Goal: Task Accomplishment & Management: Complete application form

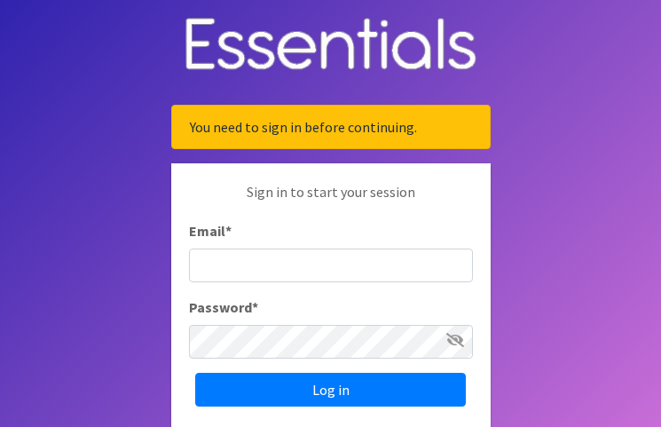
click at [251, 257] on input "Email *" at bounding box center [331, 265] width 284 height 34
type input "[EMAIL_ADDRESS][DOMAIN_NAME]"
click at [447, 348] on span at bounding box center [455, 339] width 18 height 21
click at [452, 339] on icon at bounding box center [455, 340] width 18 height 14
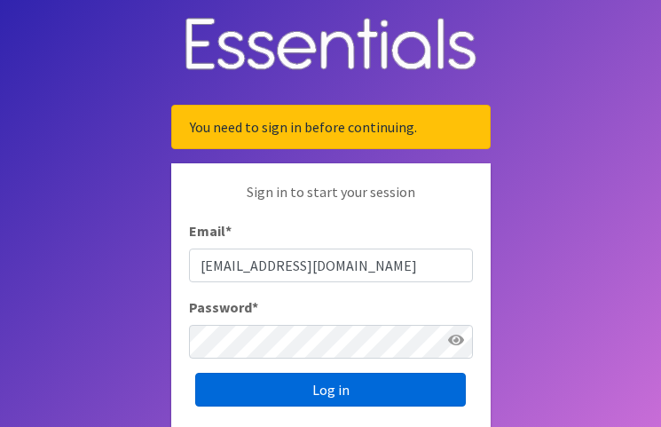
click at [296, 393] on input "Log in" at bounding box center [330, 389] width 270 height 34
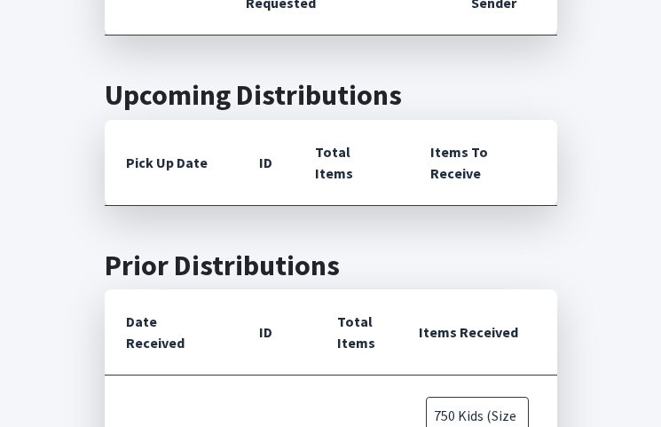
scroll to position [266, 0]
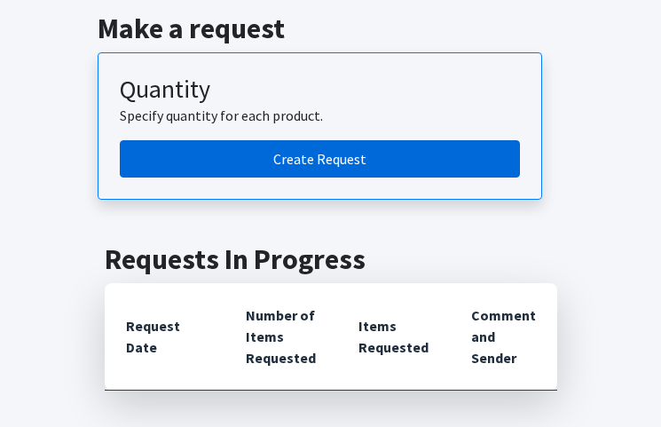
click at [271, 165] on link "Create Request" at bounding box center [320, 158] width 400 height 37
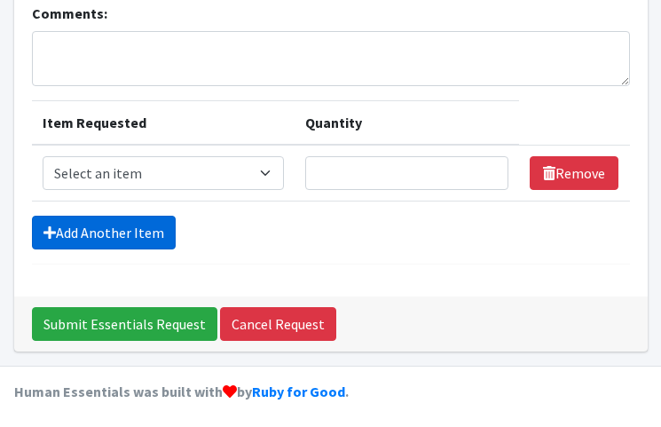
scroll to position [166, 0]
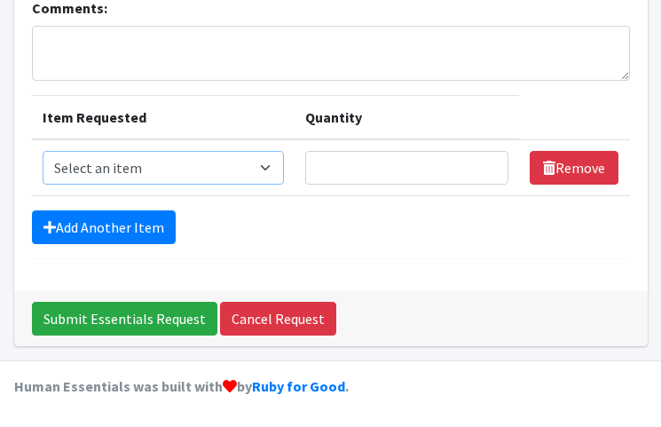
click at [266, 167] on select "Select an item Kids (Size 1) Kids (Size 2) Kids (Size 3) Kids (Size 4) Kids (Si…" at bounding box center [164, 168] width 242 height 34
select select "9983"
click at [43, 151] on select "Select an item Kids (Size 1) Kids (Size 2) Kids (Size 3) Kids (Size 4) Kids (Si…" at bounding box center [164, 168] width 242 height 34
click at [381, 170] on input "Quantity" at bounding box center [406, 168] width 202 height 34
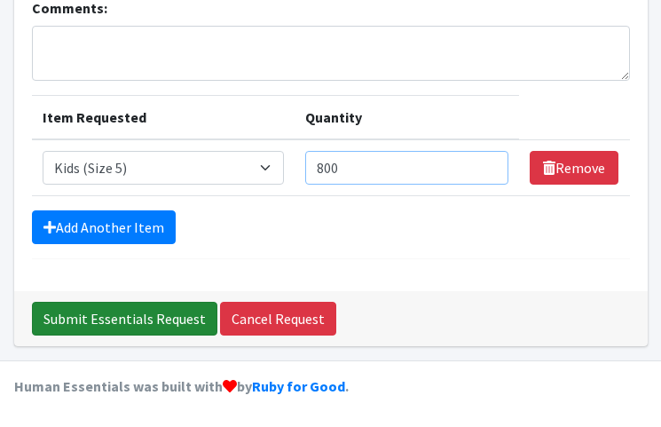
type input "800"
click at [182, 315] on input "Submit Essentials Request" at bounding box center [124, 318] width 185 height 34
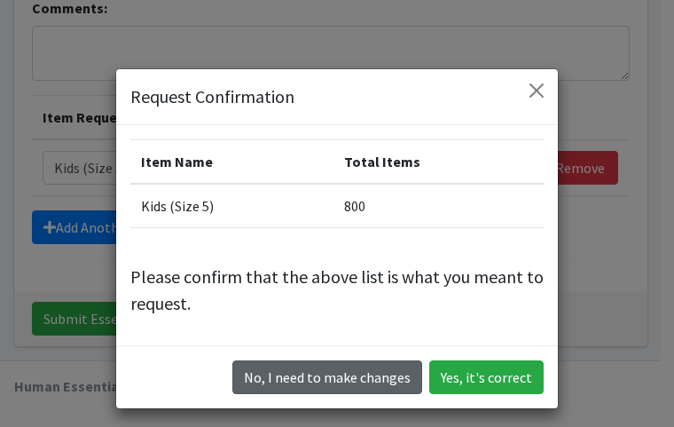
click at [359, 378] on button "No, I need to make changes" at bounding box center [327, 377] width 190 height 34
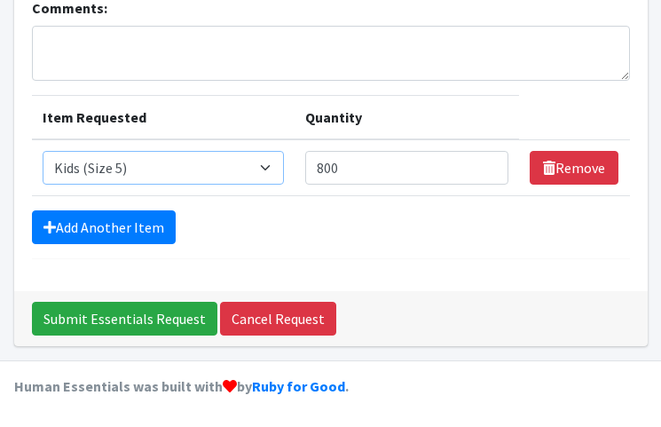
click at [269, 166] on select "Select an item Kids (Size 1) Kids (Size 2) Kids (Size 3) Kids (Size 4) Kids (Si…" at bounding box center [164, 168] width 242 height 34
select select "9971"
click at [43, 151] on select "Select an item Kids (Size 1) Kids (Size 2) Kids (Size 3) Kids (Size 4) Kids (Si…" at bounding box center [164, 168] width 242 height 34
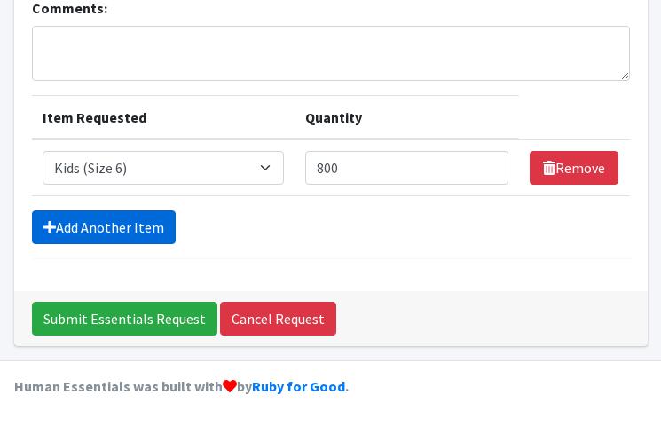
click at [65, 224] on link "Add Another Item" at bounding box center [104, 227] width 144 height 34
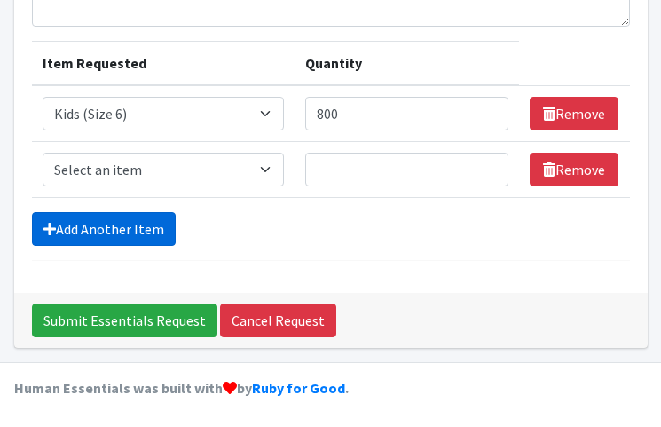
scroll to position [222, 0]
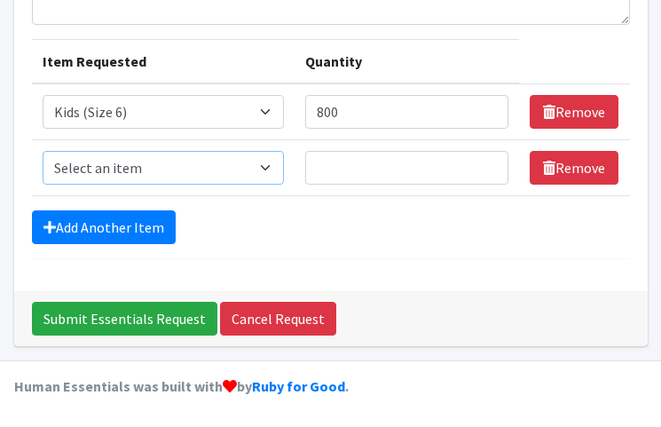
click at [269, 167] on select "Select an item Kids (Size 1) Kids (Size 2) Kids (Size 3) Kids (Size 4) Kids (Si…" at bounding box center [164, 168] width 242 height 34
select select "9971"
click at [43, 151] on select "Select an item Kids (Size 1) Kids (Size 2) Kids (Size 3) Kids (Size 4) Kids (Si…" at bounding box center [164, 168] width 242 height 34
click at [327, 167] on input "Quantity" at bounding box center [406, 168] width 202 height 34
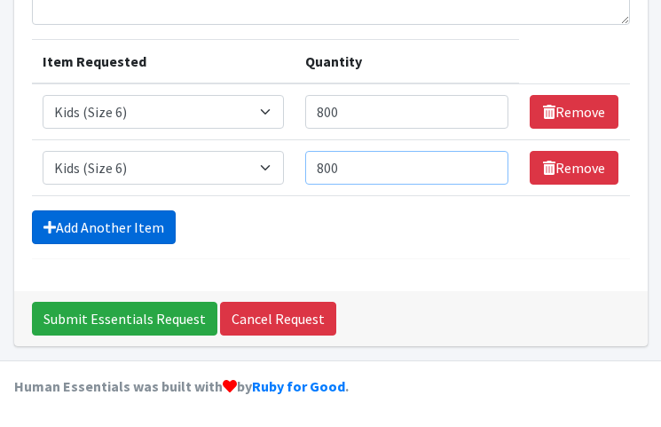
type input "800"
click at [138, 226] on link "Add Another Item" at bounding box center [104, 227] width 144 height 34
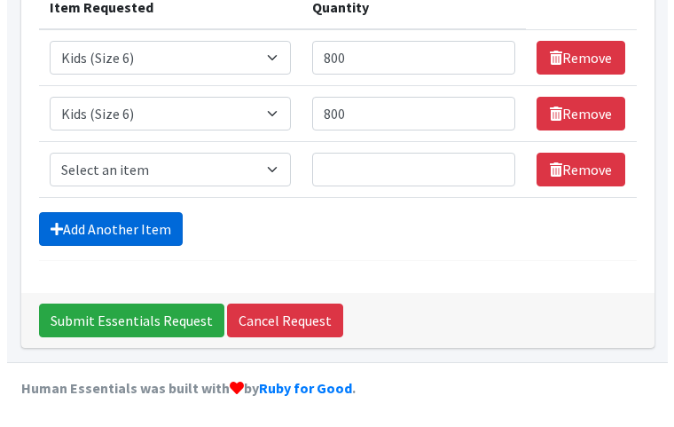
scroll to position [278, 0]
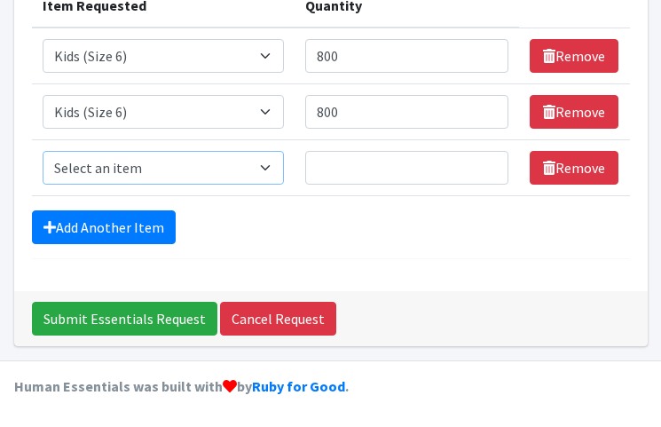
click at [270, 170] on select "Select an item Kids (Size 1) Kids (Size 2) Kids (Size 3) Kids (Size 4) Kids (Si…" at bounding box center [164, 168] width 242 height 34
select select "9975"
click at [43, 151] on select "Select an item Kids (Size 1) Kids (Size 2) Kids (Size 3) Kids (Size 4) Kids (Si…" at bounding box center [164, 168] width 242 height 34
click at [347, 176] on input "Quantity" at bounding box center [406, 168] width 202 height 34
type input "800"
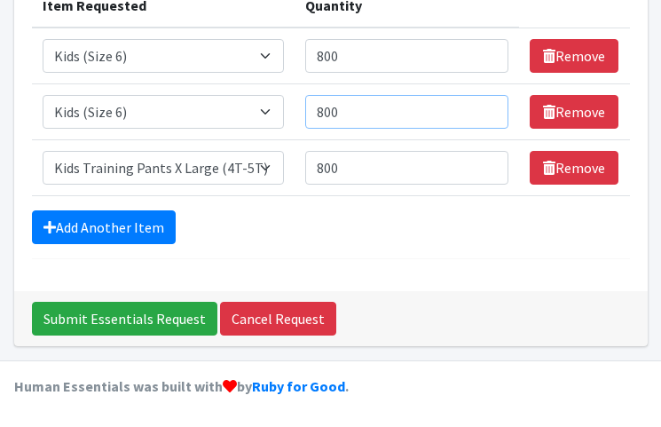
drag, startPoint x: 341, startPoint y: 115, endPoint x: 304, endPoint y: 113, distance: 37.3
click at [304, 113] on td "Quantity 800" at bounding box center [405, 112] width 223 height 56
type input "1000"
drag, startPoint x: 343, startPoint y: 55, endPoint x: 281, endPoint y: 69, distance: 63.7
click at [281, 69] on tr "Item Requested Select an item Kids (Size 1) Kids (Size 2) Kids (Size 3) Kids (S…" at bounding box center [331, 55] width 598 height 57
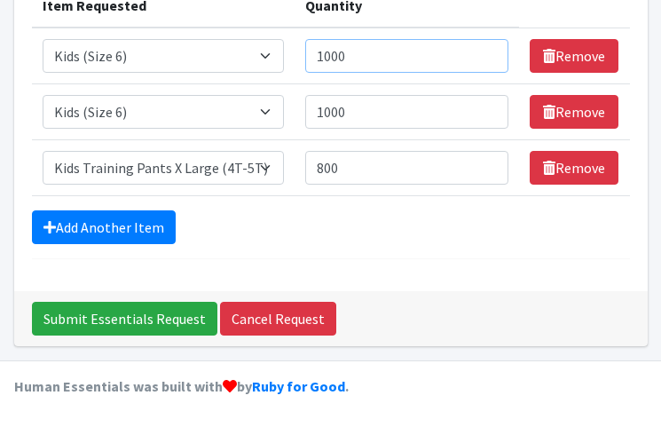
type input "1000"
drag, startPoint x: 344, startPoint y: 165, endPoint x: 317, endPoint y: 164, distance: 26.6
click at [317, 164] on input "800" at bounding box center [406, 168] width 202 height 34
drag, startPoint x: 351, startPoint y: 109, endPoint x: 329, endPoint y: 108, distance: 22.2
click at [329, 108] on input "1000" at bounding box center [406, 112] width 202 height 34
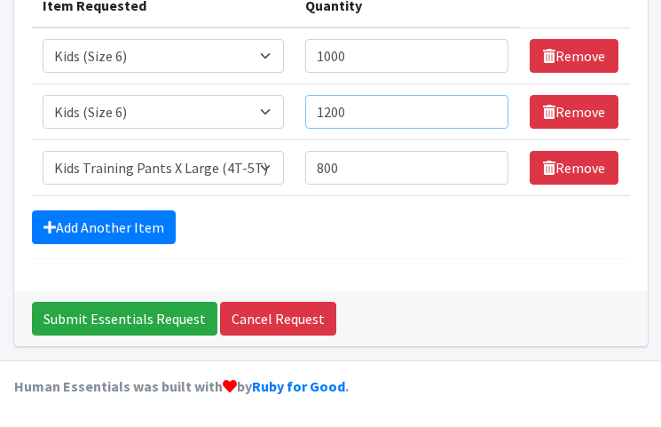
type input "1200"
drag, startPoint x: 340, startPoint y: 169, endPoint x: 310, endPoint y: 172, distance: 29.4
click at [310, 172] on input "800" at bounding box center [406, 168] width 202 height 34
type input "1200"
click at [32, 301] on input "Submit Essentials Request" at bounding box center [124, 318] width 185 height 34
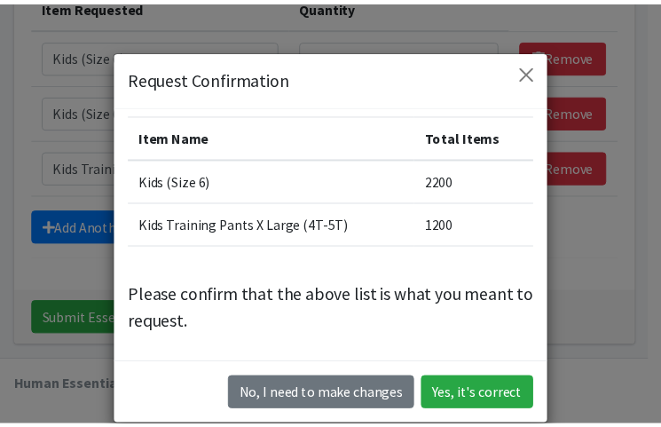
scroll to position [7, 0]
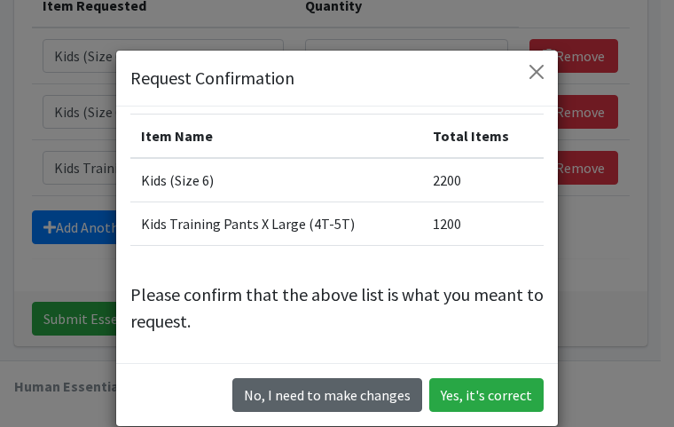
click at [280, 390] on button "No, I need to make changes" at bounding box center [327, 395] width 190 height 34
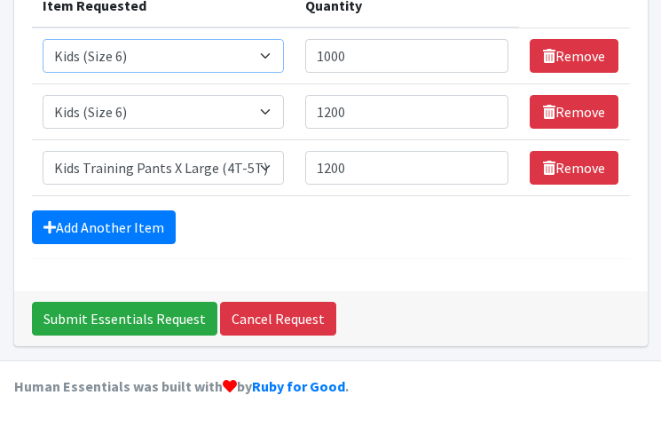
click at [270, 59] on select "Select an item Kids (Size 1) Kids (Size 2) Kids (Size 3) Kids (Size 4) Kids (Si…" at bounding box center [164, 56] width 242 height 34
select select "9983"
click at [43, 39] on select "Select an item Kids (Size 1) Kids (Size 2) Kids (Size 3) Kids (Size 4) Kids (Si…" at bounding box center [164, 56] width 242 height 34
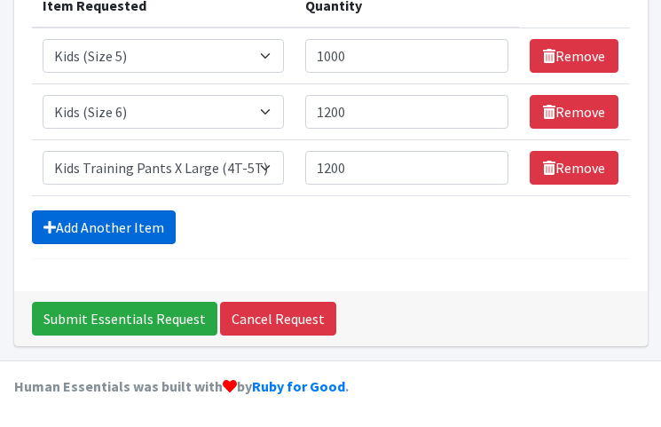
click at [162, 223] on link "Add Another Item" at bounding box center [104, 227] width 144 height 34
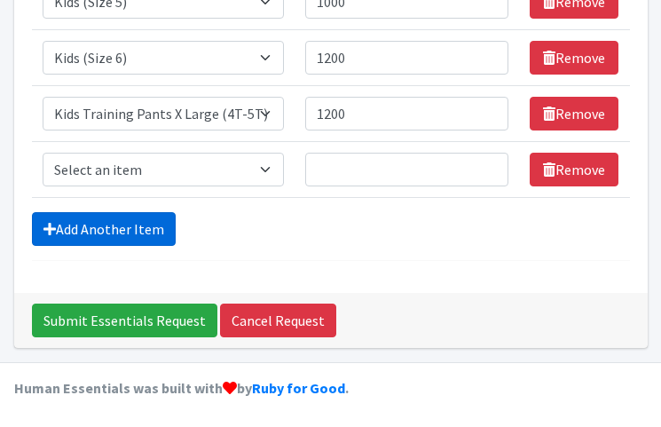
scroll to position [333, 0]
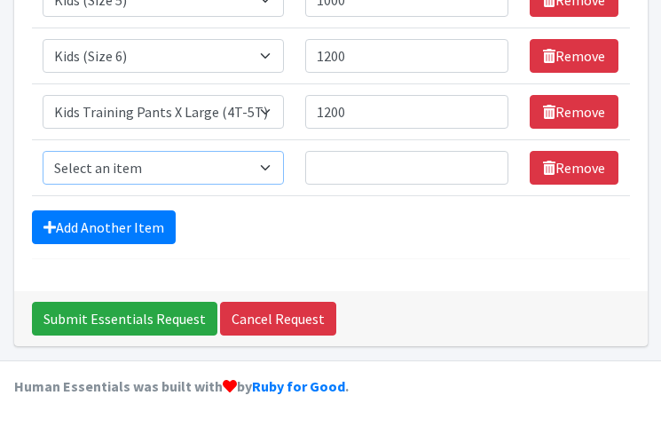
click at [271, 169] on select "Select an item Kids (Size 1) Kids (Size 2) Kids (Size 3) Kids (Size 4) Kids (Si…" at bounding box center [164, 168] width 242 height 34
select select "9956"
click at [43, 151] on select "Select an item Kids (Size 1) Kids (Size 2) Kids (Size 3) Kids (Size 4) Kids (Si…" at bounding box center [164, 168] width 242 height 34
click at [324, 174] on input "Quantity" at bounding box center [406, 168] width 202 height 34
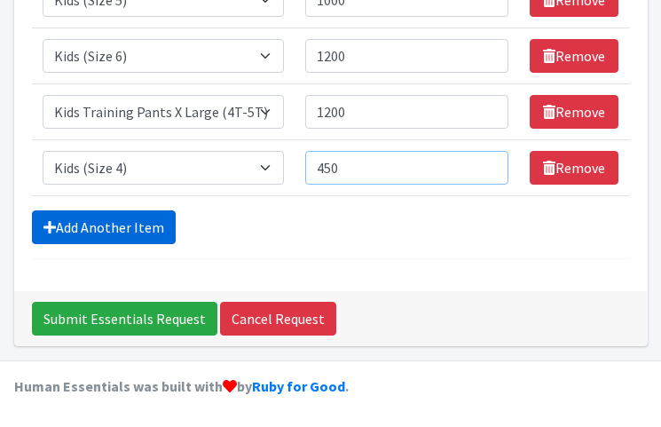
type input "450"
click at [127, 228] on link "Add Another Item" at bounding box center [104, 227] width 144 height 34
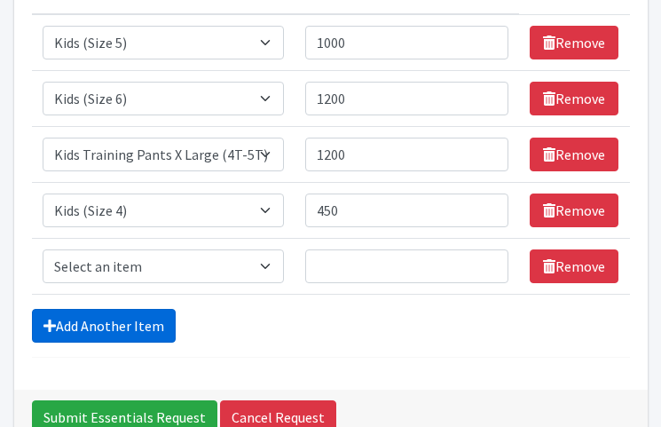
scroll to position [389, 0]
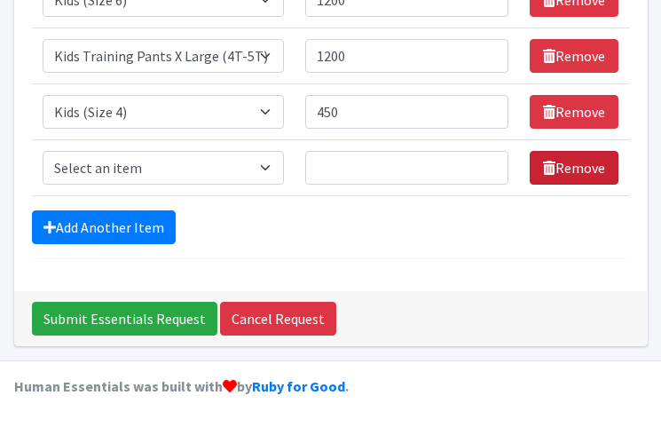
click at [543, 167] on icon at bounding box center [549, 168] width 12 height 14
click at [544, 167] on icon at bounding box center [549, 168] width 12 height 14
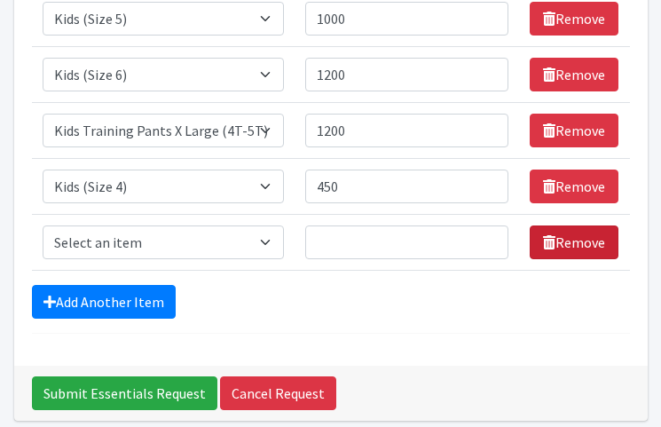
scroll to position [212, 0]
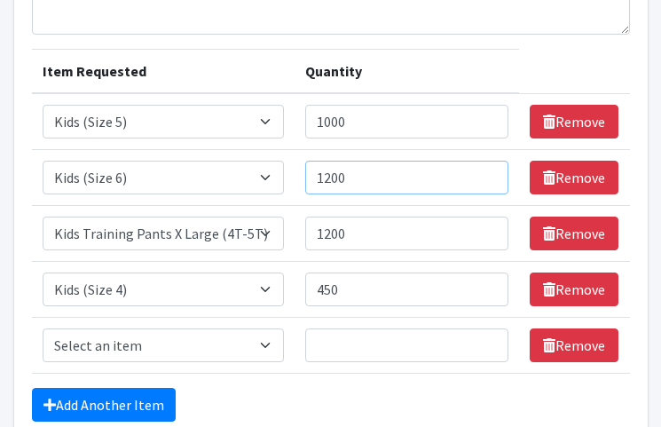
click at [335, 179] on input "1200" at bounding box center [406, 178] width 202 height 34
type input "1400"
click at [333, 233] on input "1200" at bounding box center [406, 233] width 202 height 34
type input "1400"
click at [381, 347] on input "Quantity" at bounding box center [406, 345] width 202 height 34
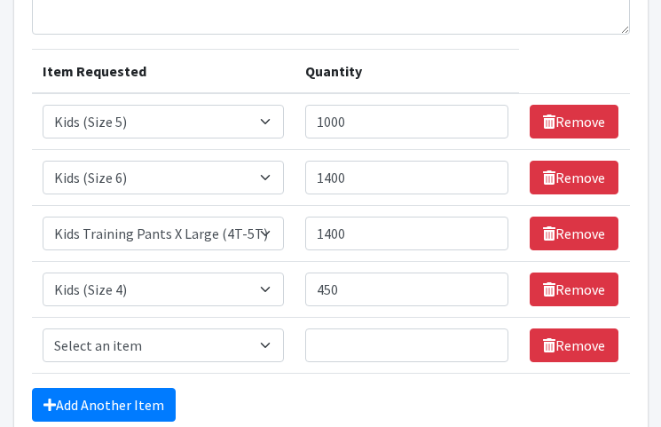
click at [370, 388] on div "Add Another Item" at bounding box center [331, 405] width 598 height 34
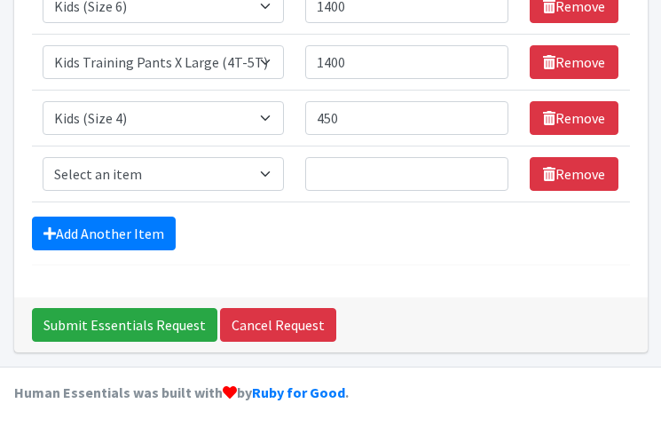
scroll to position [389, 0]
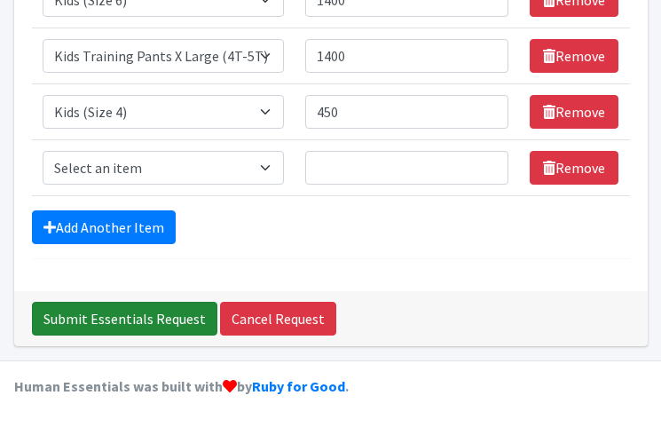
click at [138, 311] on input "Submit Essentials Request" at bounding box center [124, 318] width 185 height 34
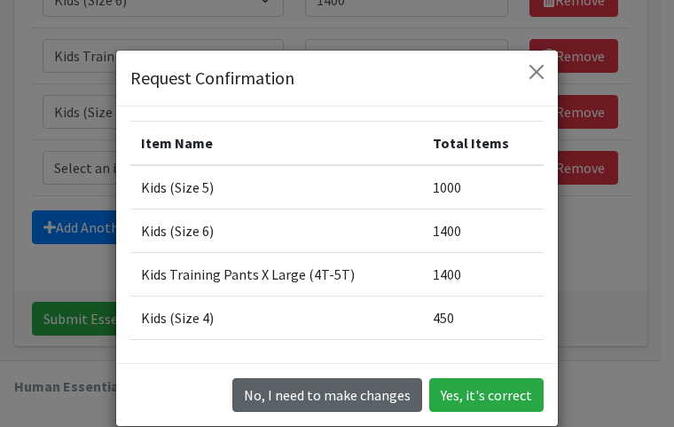
click at [300, 400] on button "No, I need to make changes" at bounding box center [327, 395] width 190 height 34
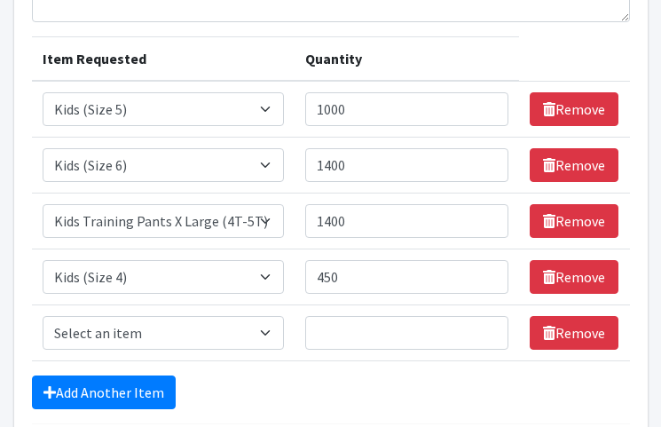
scroll to position [212, 0]
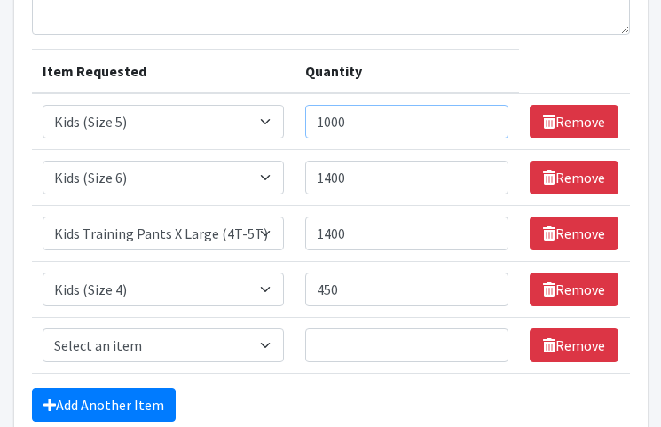
click at [334, 121] on input "1000" at bounding box center [406, 122] width 202 height 34
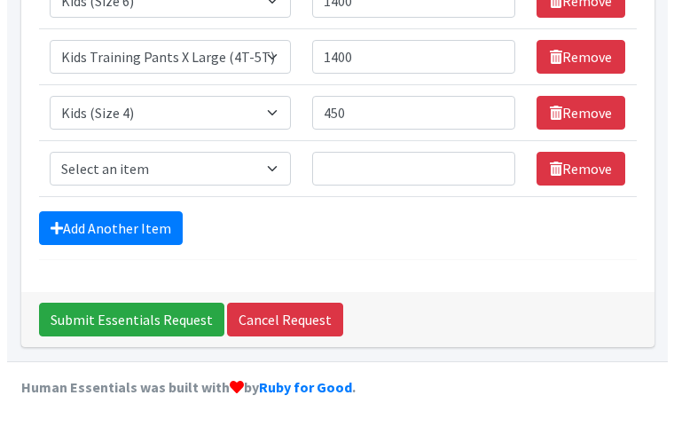
scroll to position [389, 0]
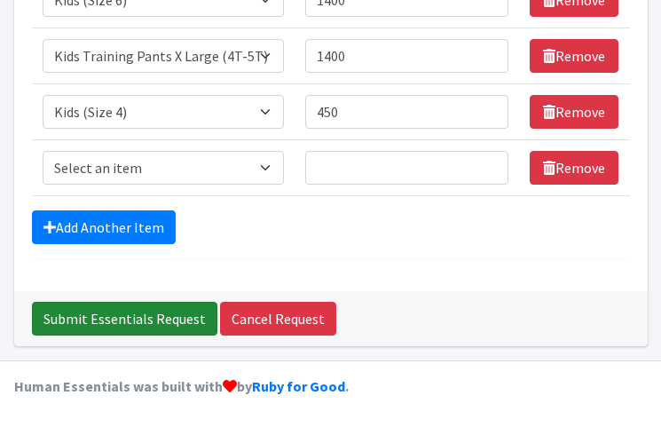
type input "1200"
click at [177, 323] on input "Submit Essentials Request" at bounding box center [124, 318] width 185 height 34
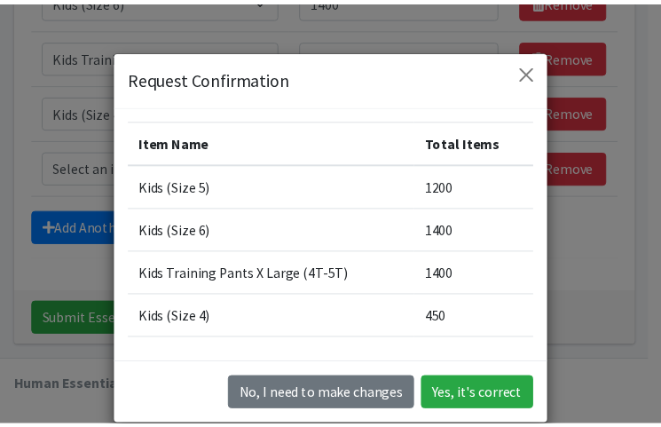
scroll to position [0, 0]
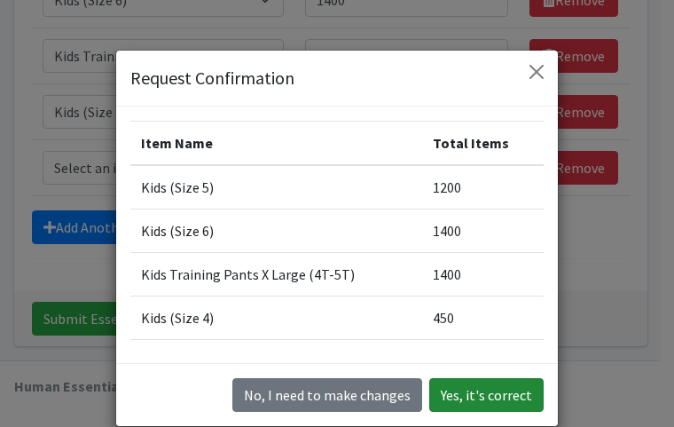
click at [474, 388] on button "Yes, it's correct" at bounding box center [486, 395] width 114 height 34
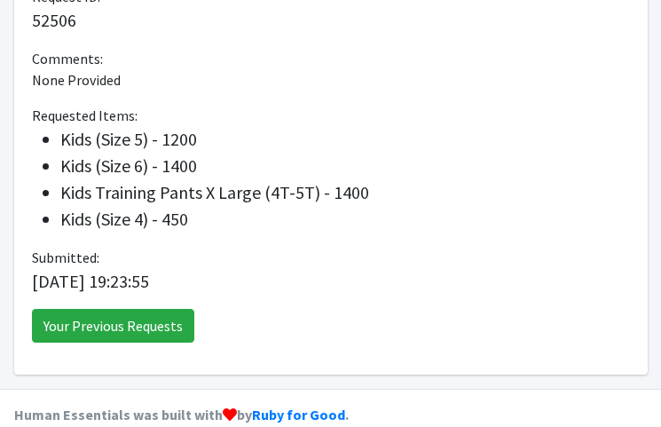
scroll to position [614, 0]
